Goal: Task Accomplishment & Management: Manage account settings

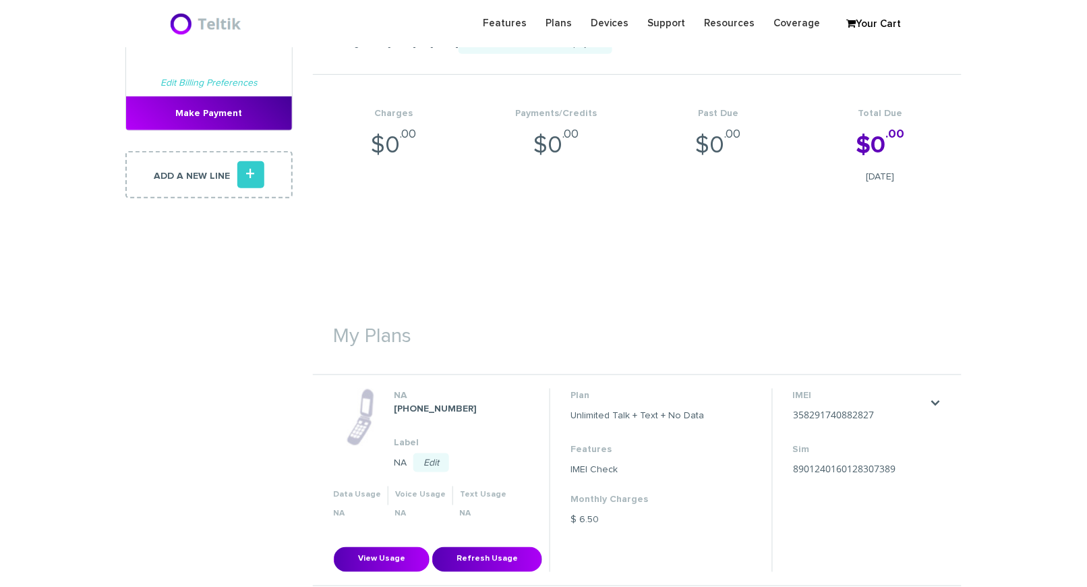
scroll to position [202, 0]
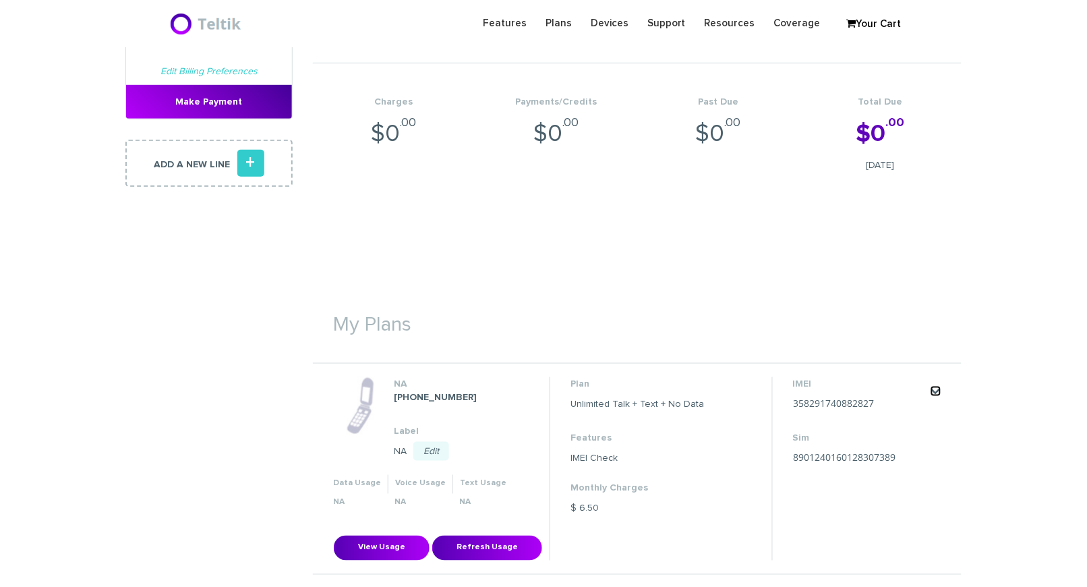
click at [933, 390] on link "." at bounding box center [936, 391] width 11 height 11
click at [916, 428] on link "Change my plan" at bounding box center [918, 431] width 60 height 8
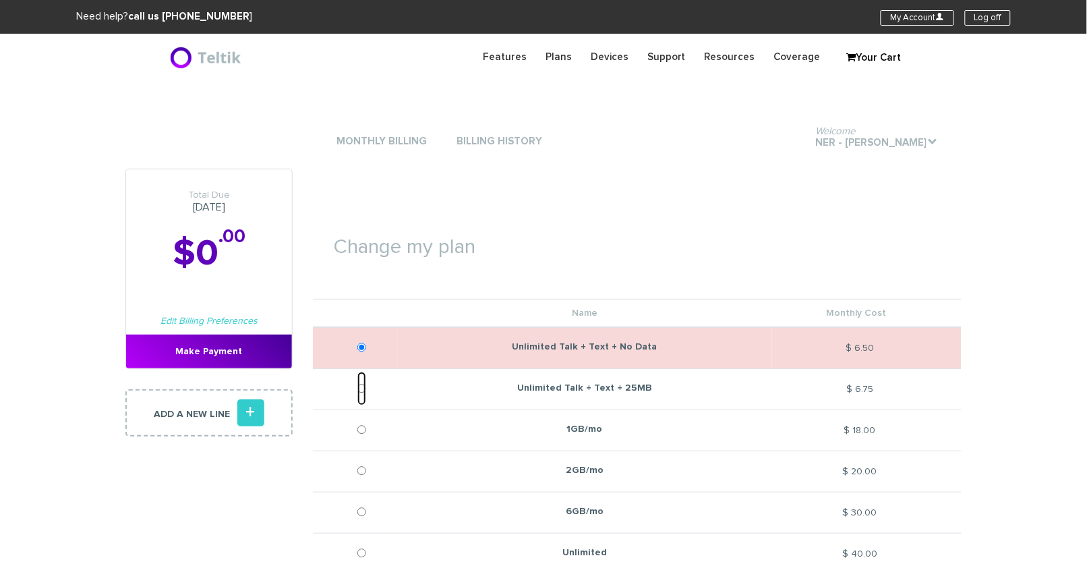
click at [361, 391] on input "Unlimited Talk + Text + 25MB" at bounding box center [361, 389] width 9 height 34
radio input "true"
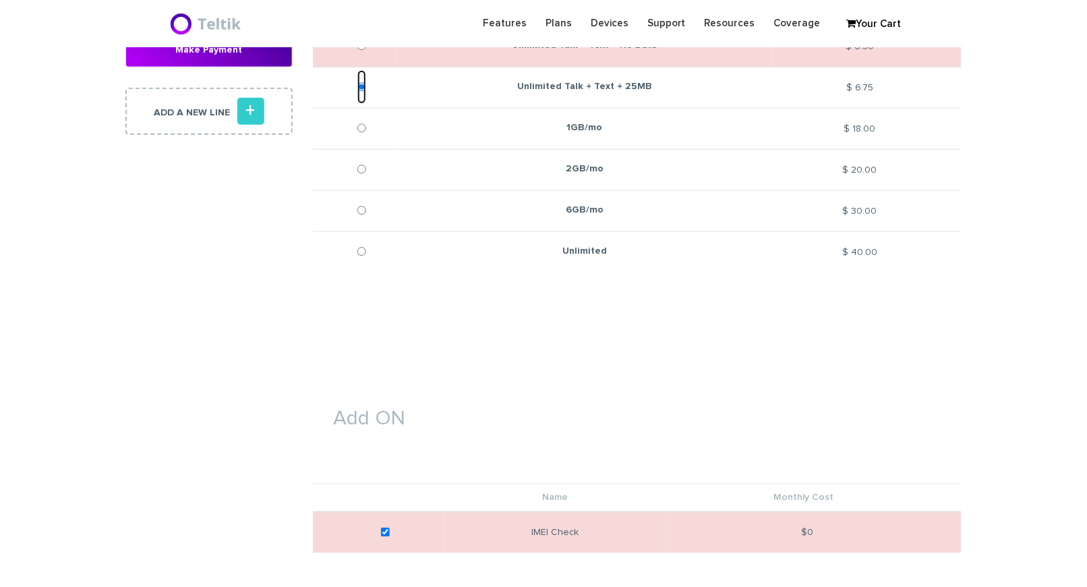
scroll to position [303, 0]
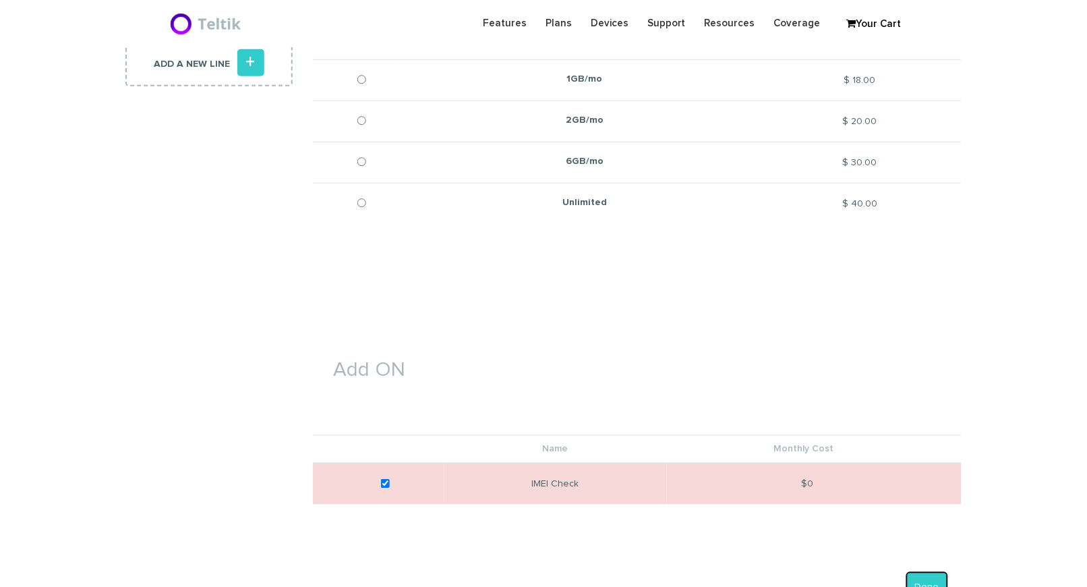
click at [927, 581] on button "Done" at bounding box center [927, 587] width 42 height 31
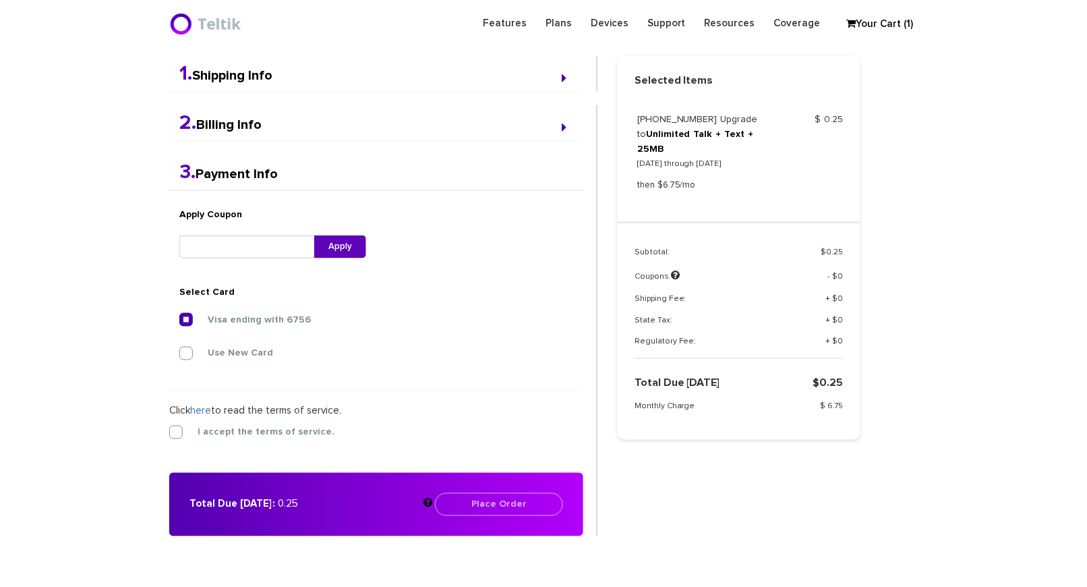
scroll to position [350, 0]
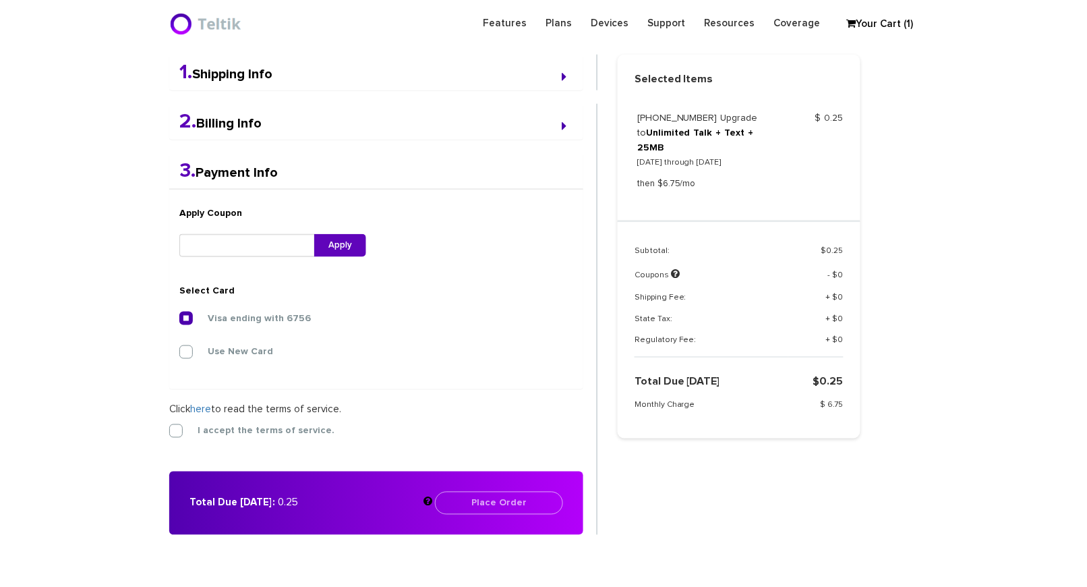
click at [167, 428] on div "1. Shipping Info First Name * [PERSON_NAME] Last Name * [PERSON_NAME] Address 1…" at bounding box center [383, 311] width 448 height 513
click at [178, 432] on label "I accept the terms of service." at bounding box center [256, 431] width 157 height 12
click at [169, 427] on input "I accept the terms of service." at bounding box center [169, 427] width 0 height 0
click at [506, 501] on button "Place Order" at bounding box center [499, 503] width 128 height 23
